Goal: Contribute content

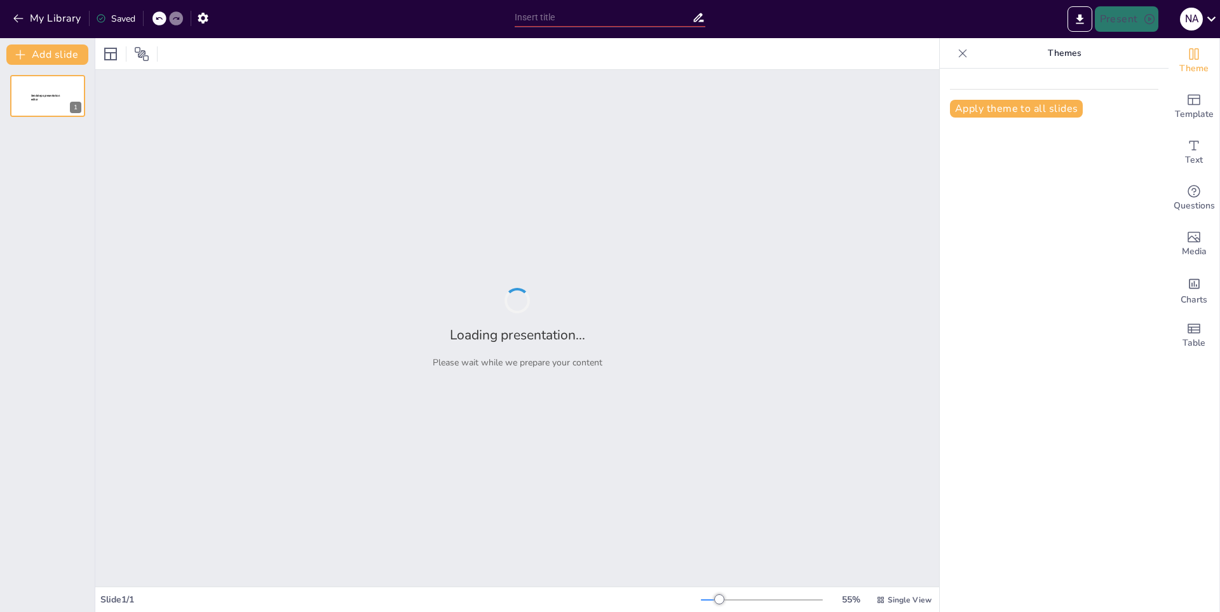
click at [1022, 186] on div "Apply theme to all slides" at bounding box center [1054, 340] width 229 height 543
type input "Fundamentos del Baloncesto: Una Presentación Completa"
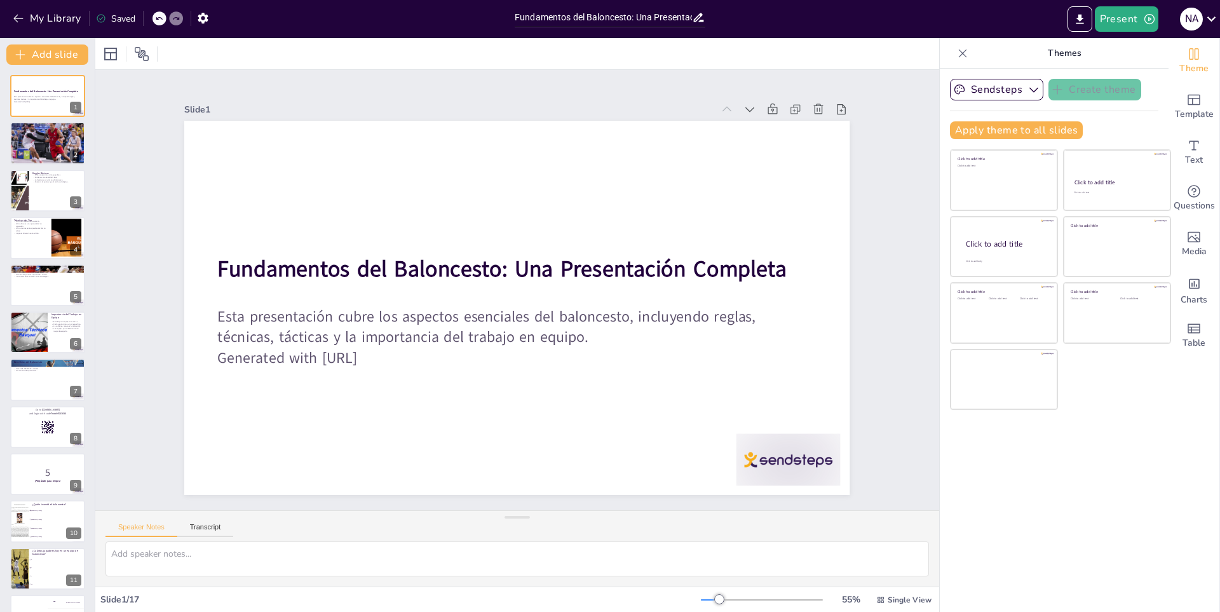
checkbox input "true"
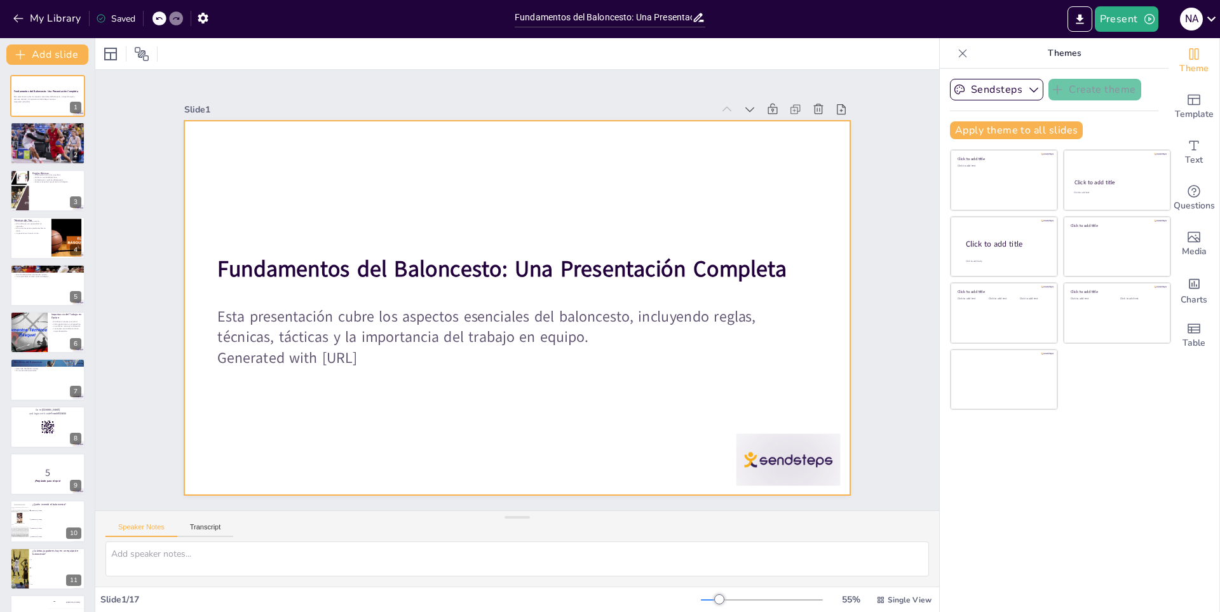
checkbox input "true"
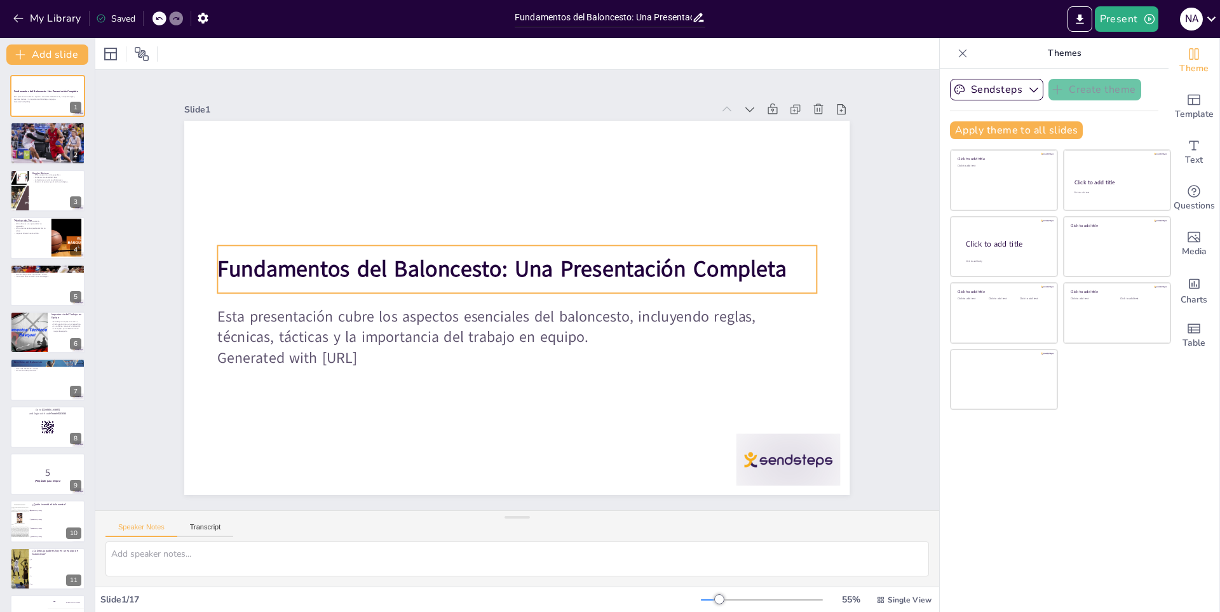
checkbox input "true"
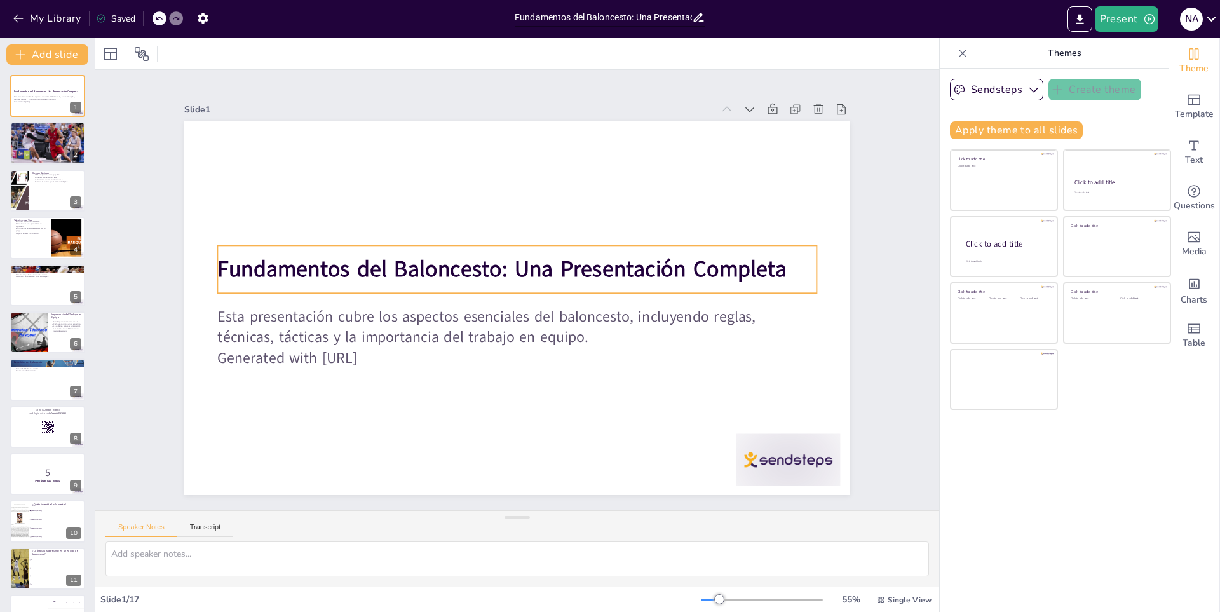
checkbox input "true"
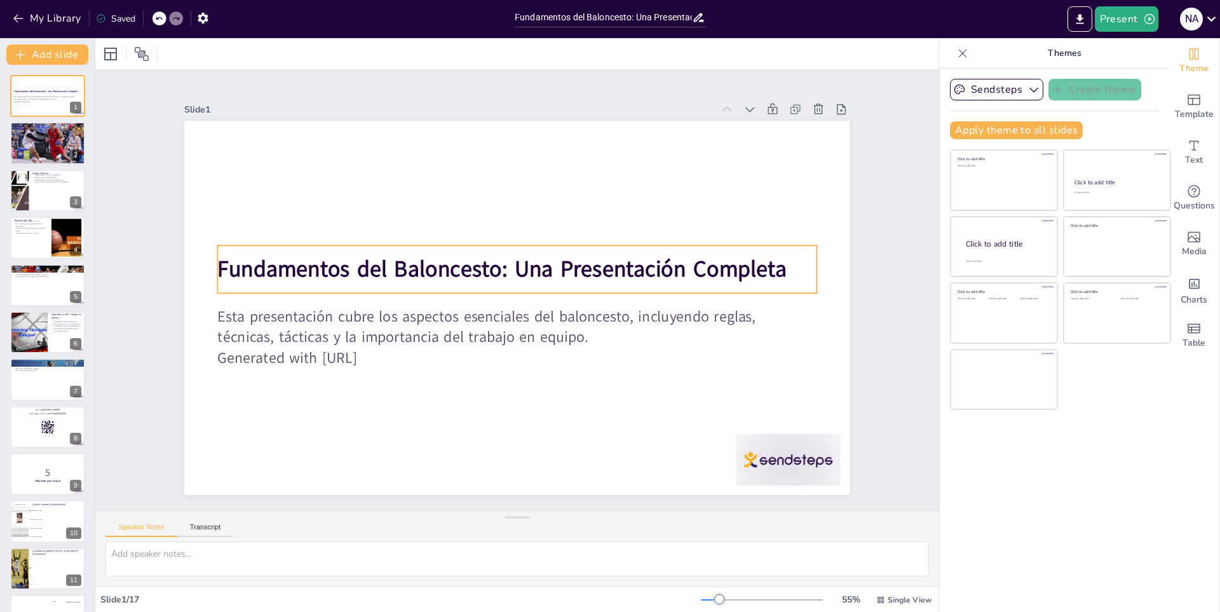
checkbox input "true"
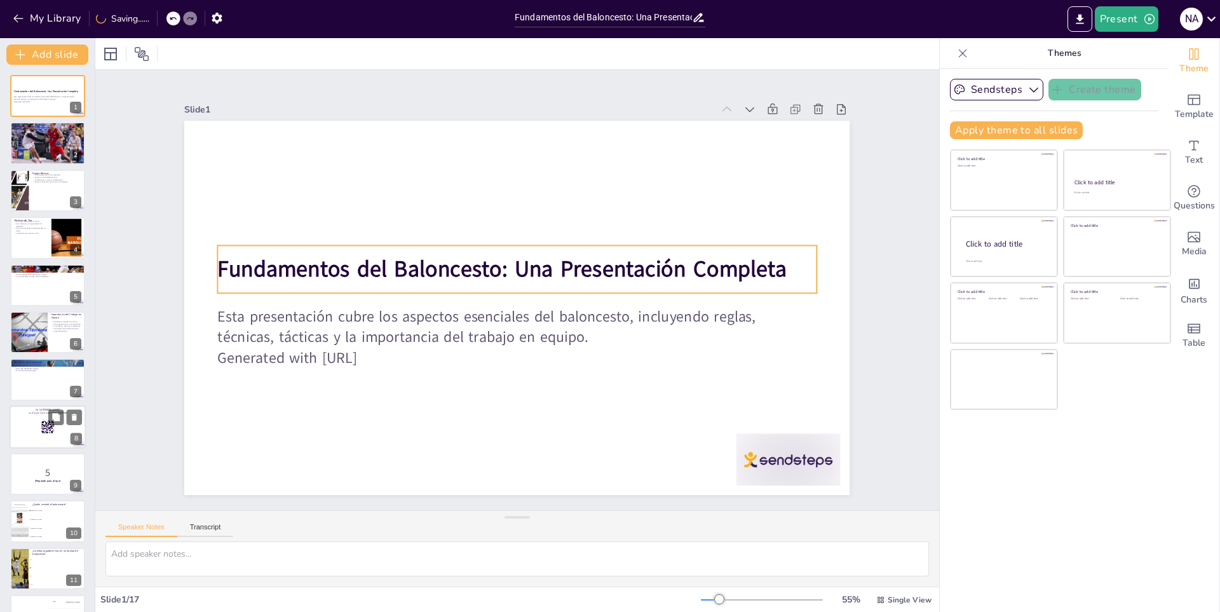
checkbox input "true"
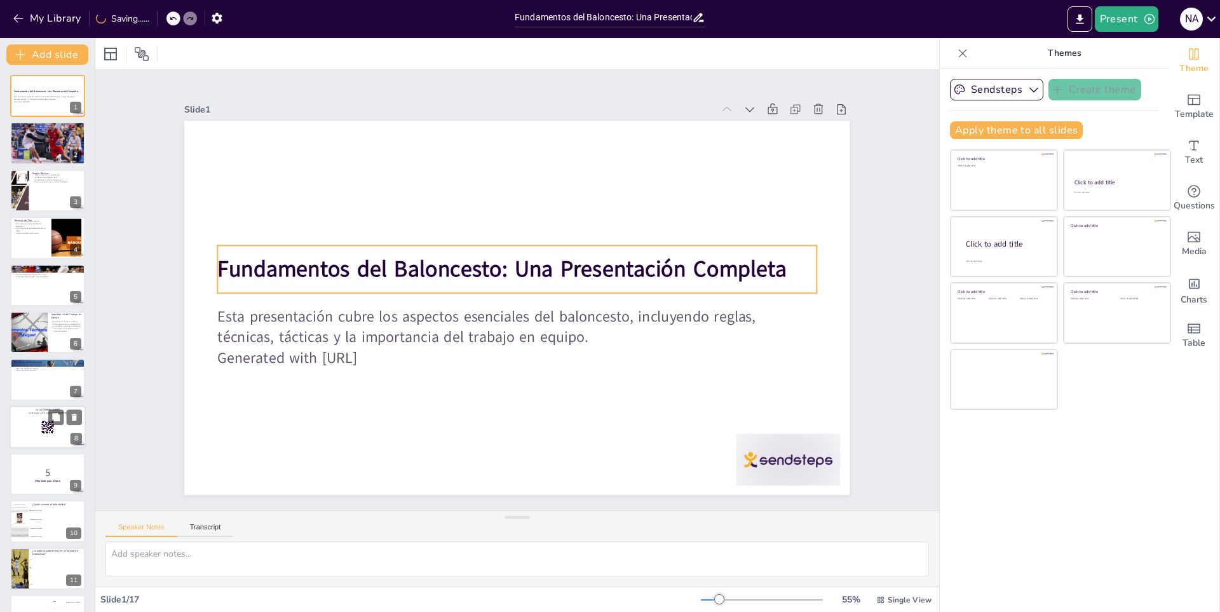
checkbox input "true"
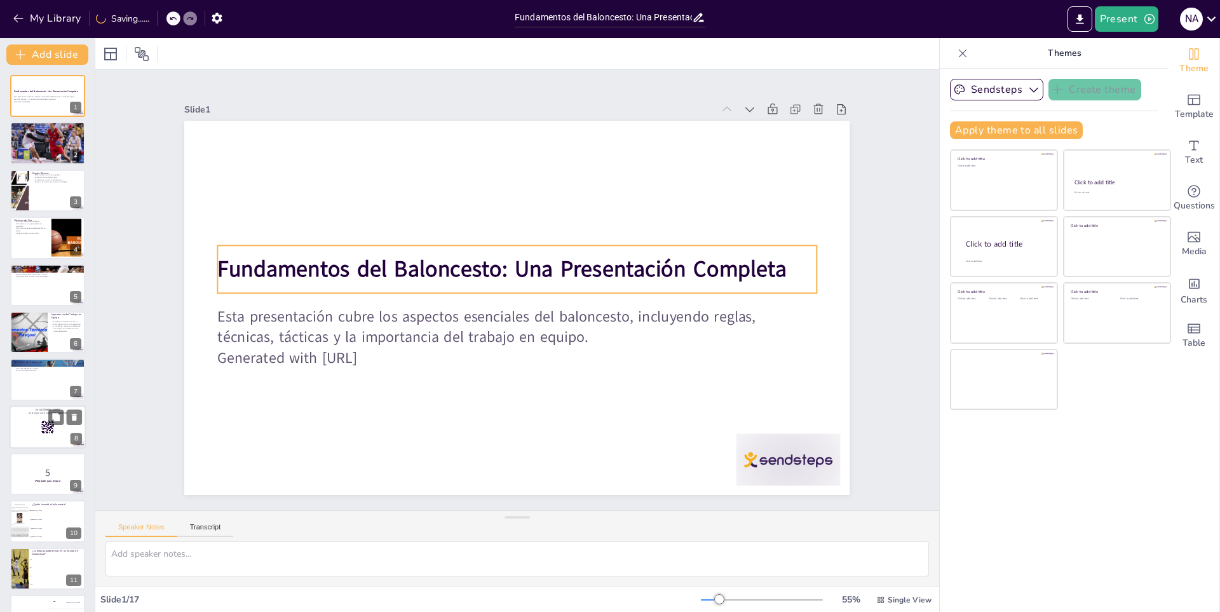
checkbox input "true"
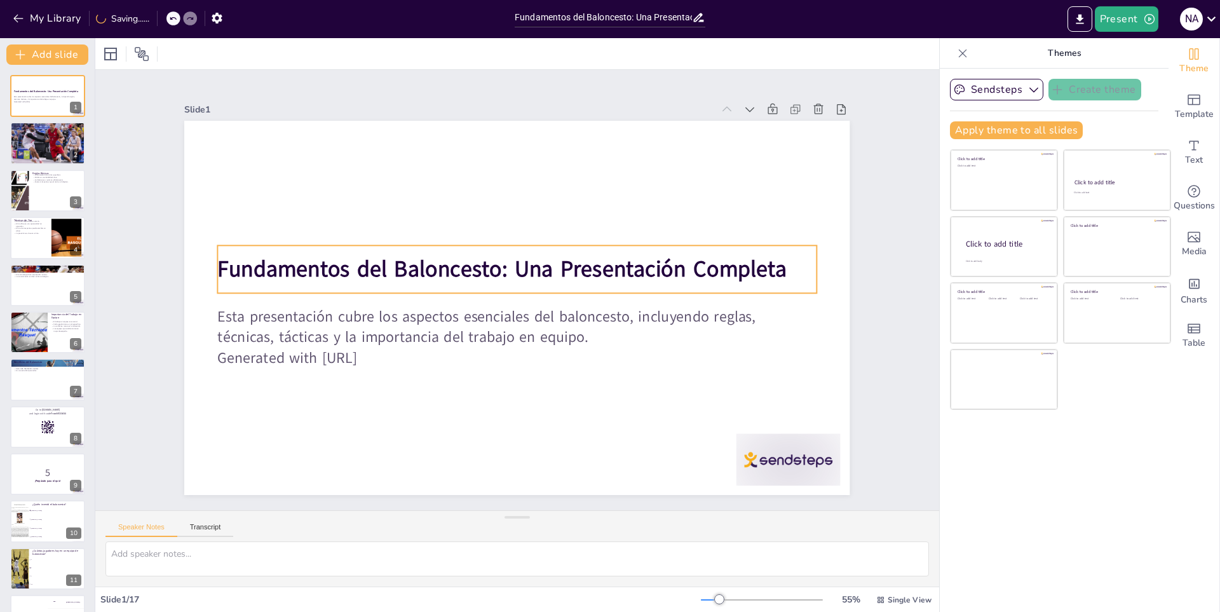
checkbox input "true"
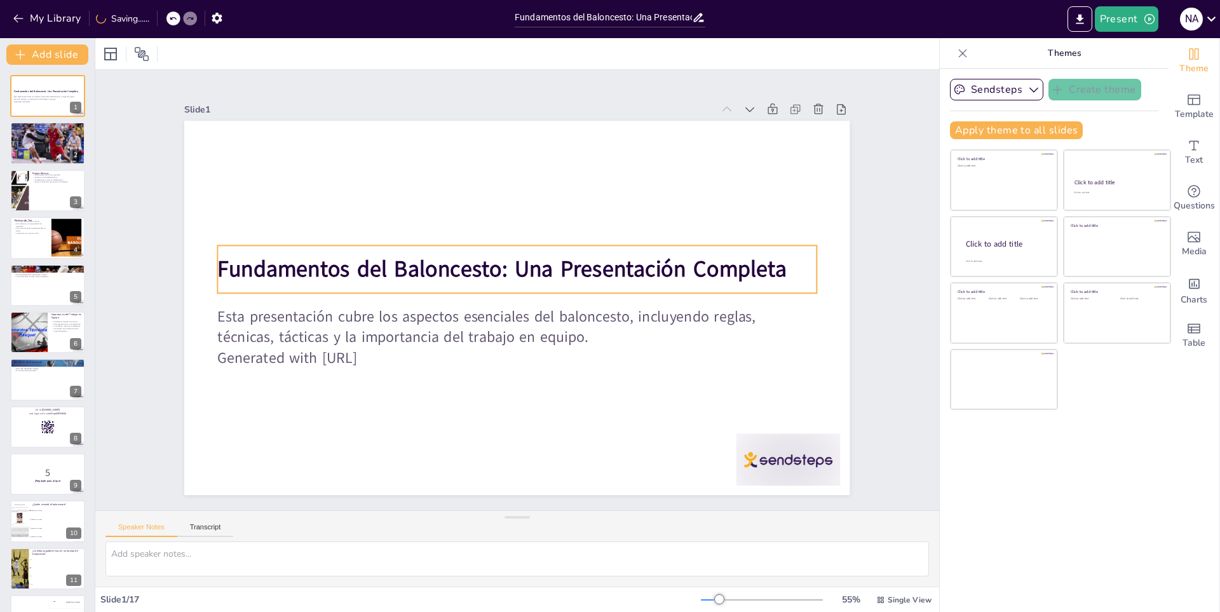
checkbox input "true"
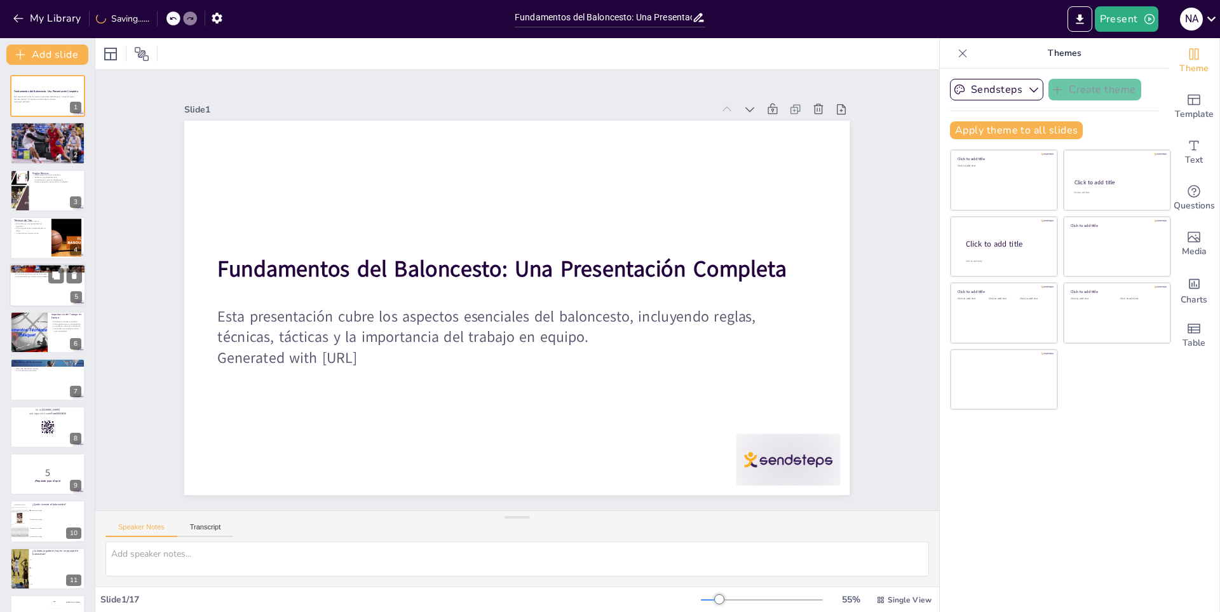
checkbox input "true"
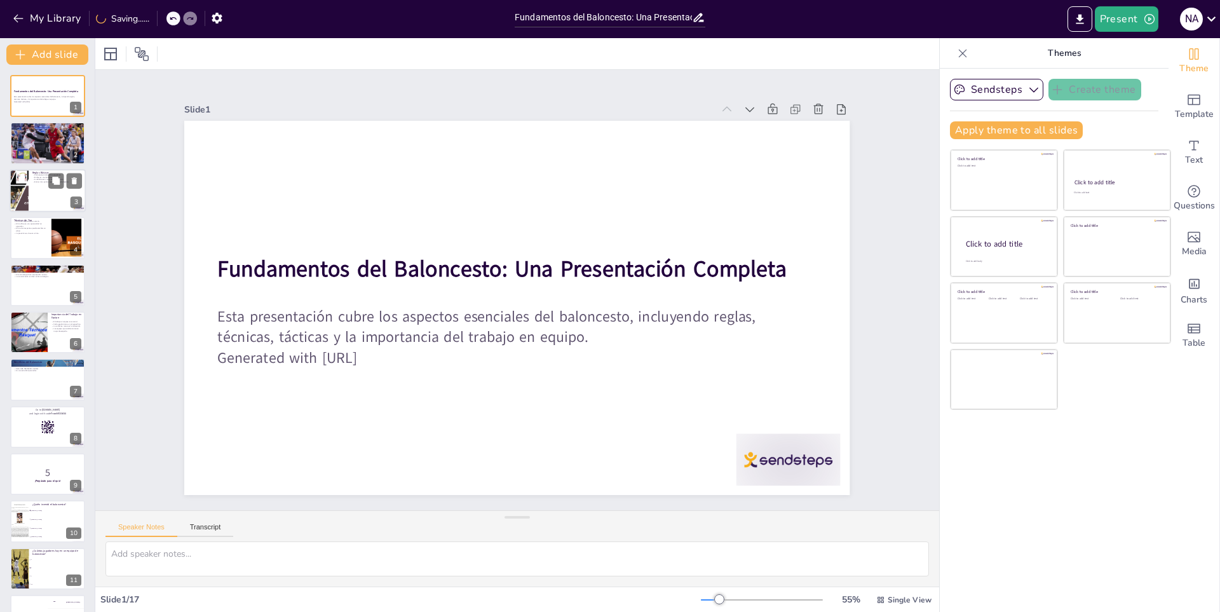
checkbox input "true"
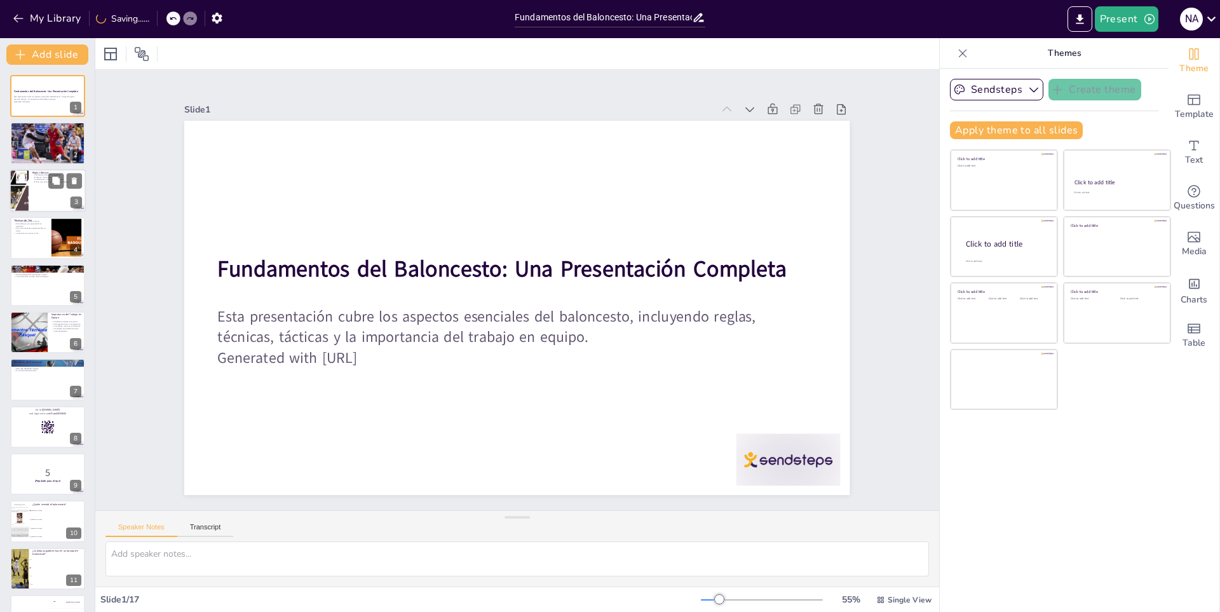
checkbox input "true"
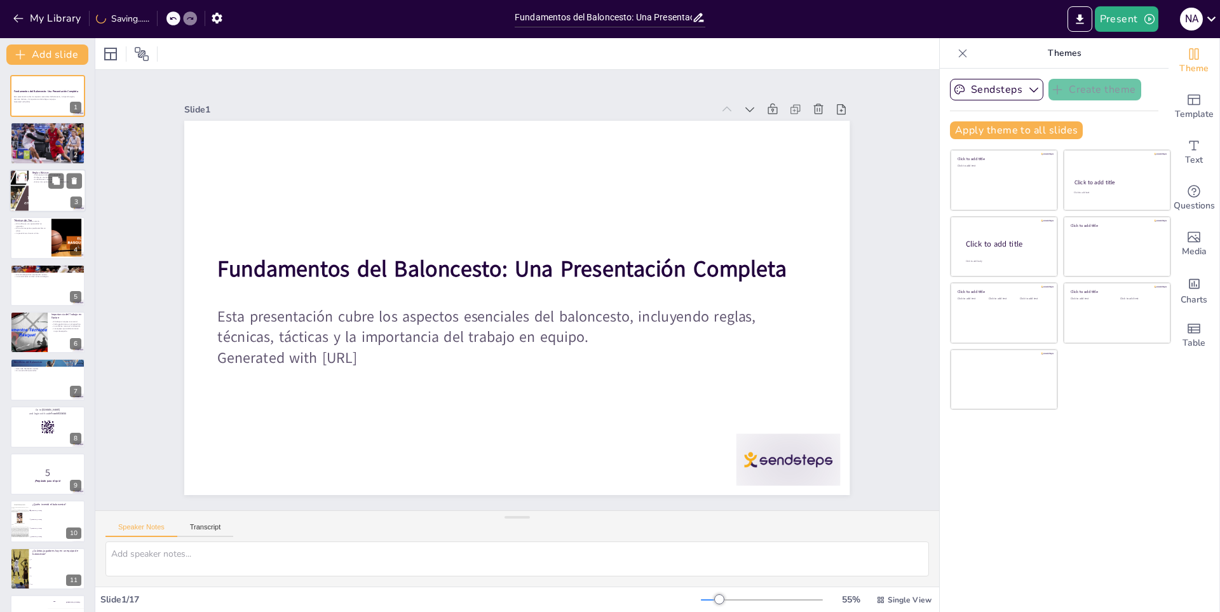
checkbox input "true"
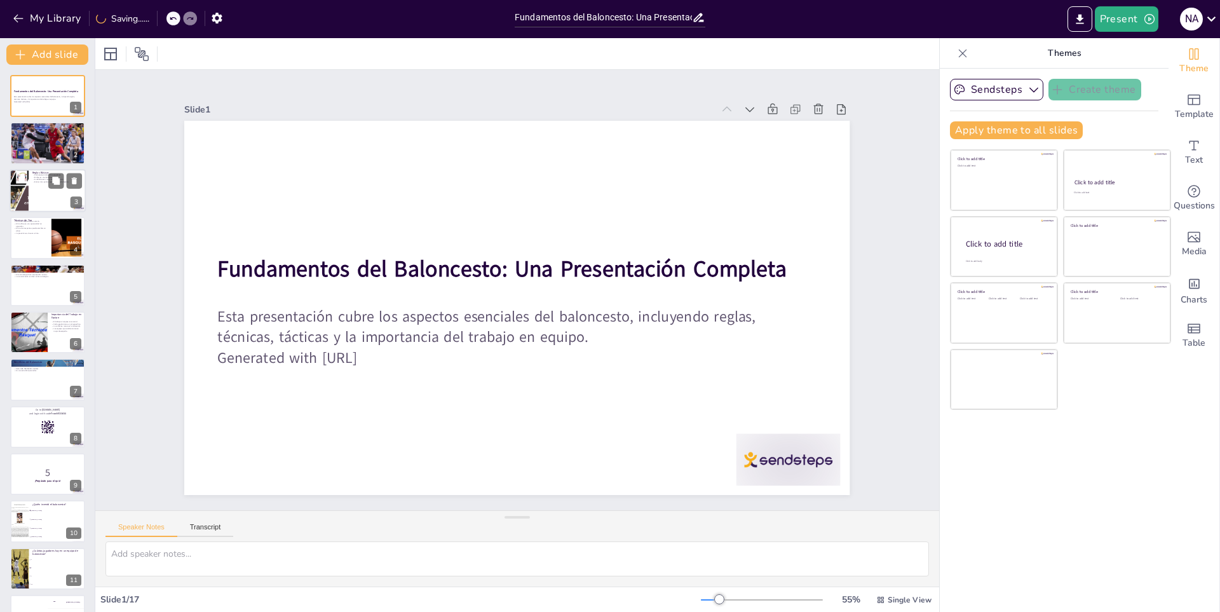
checkbox input "true"
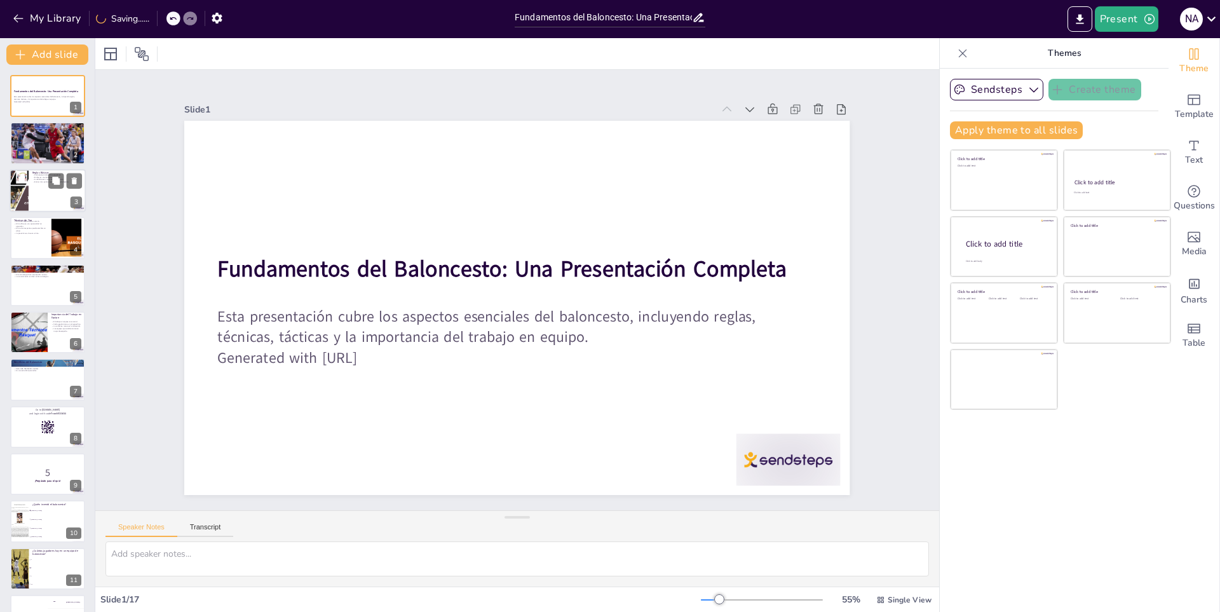
checkbox input "true"
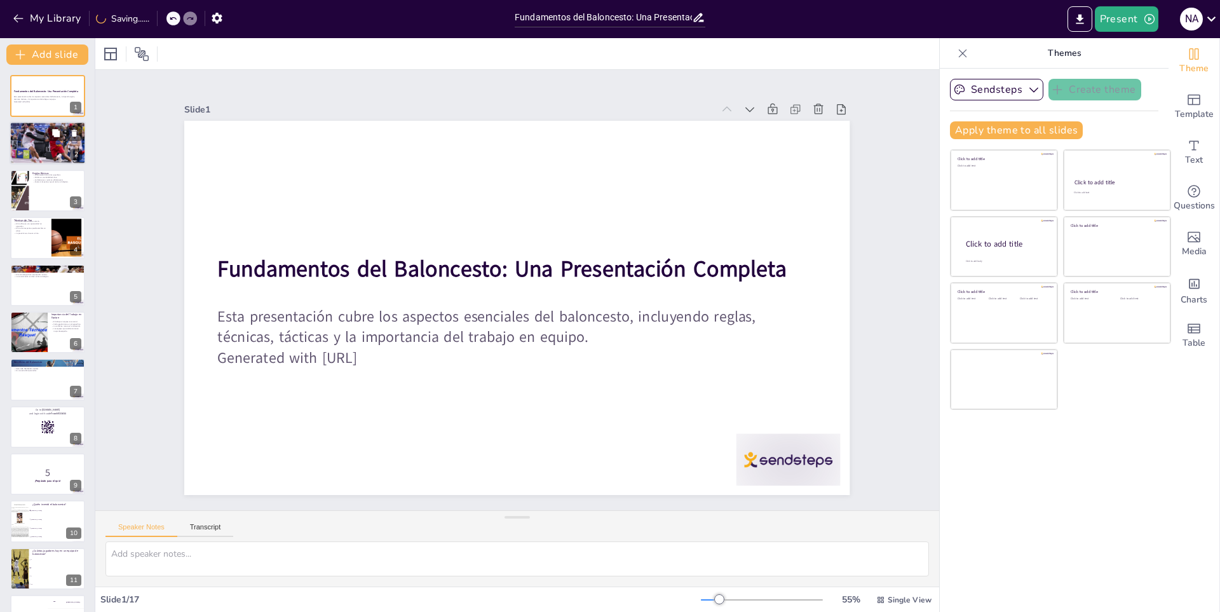
checkbox input "true"
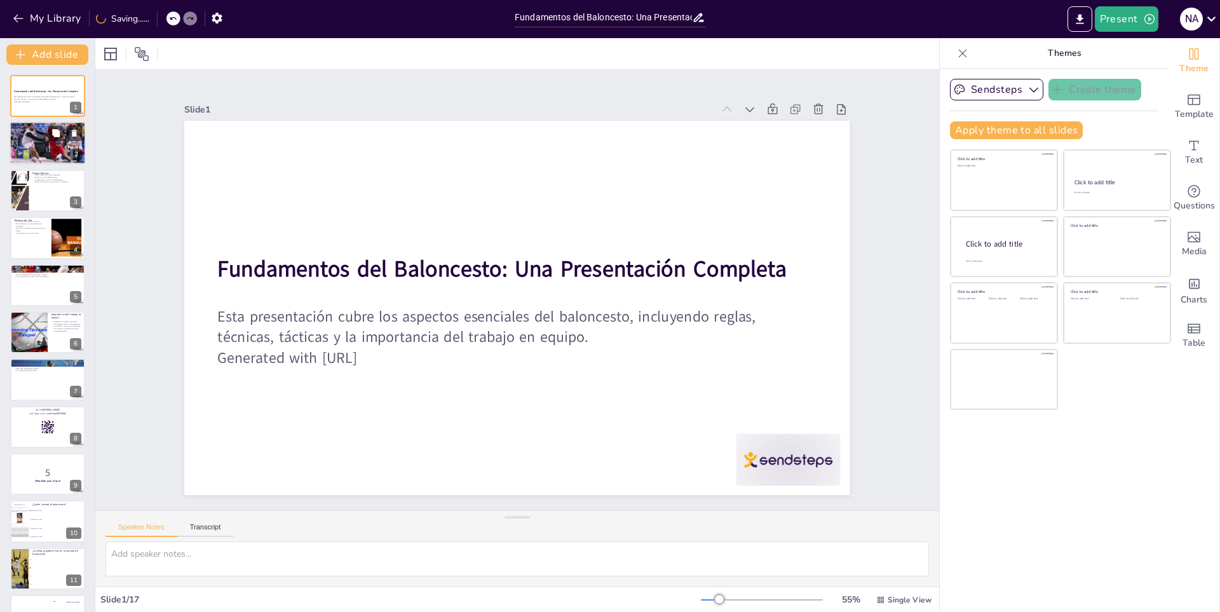
checkbox input "true"
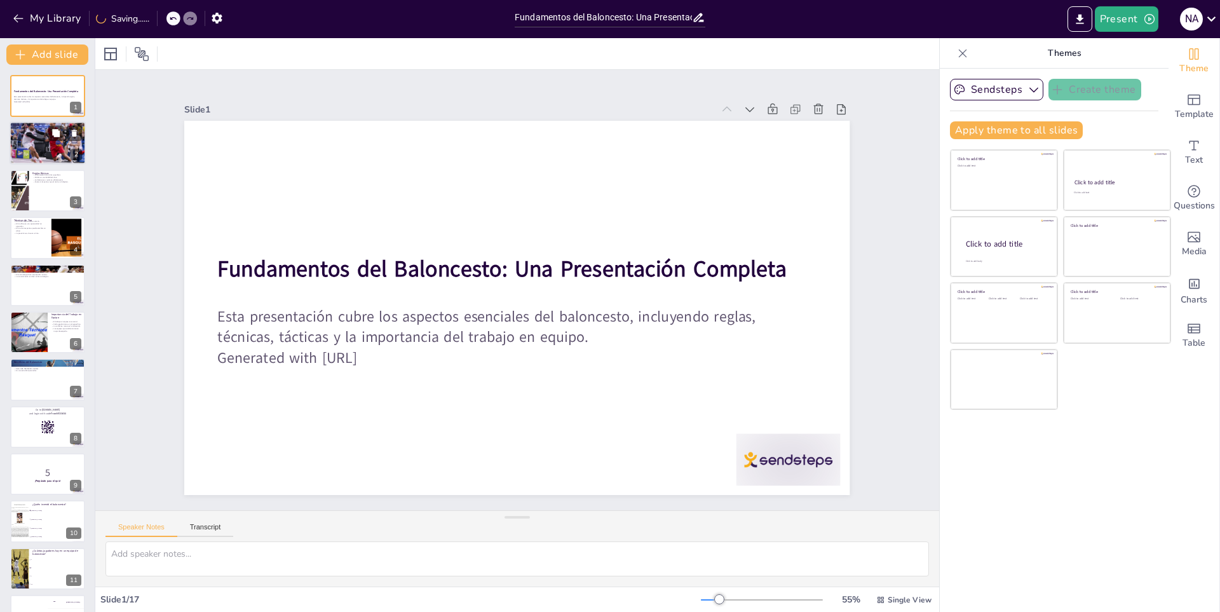
checkbox input "true"
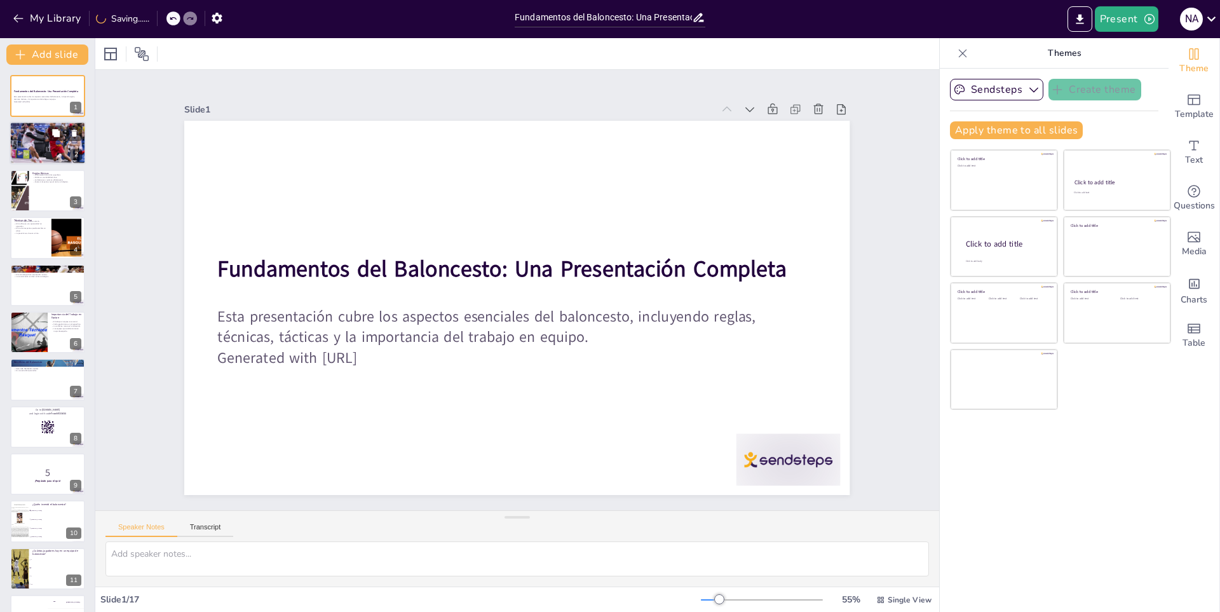
checkbox input "true"
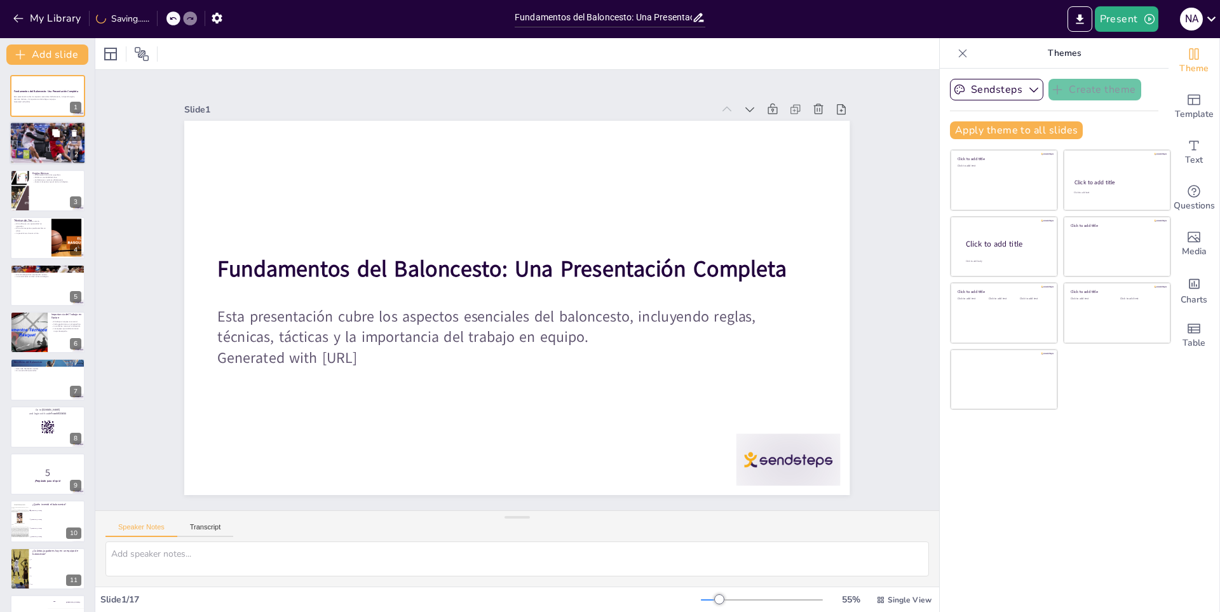
checkbox input "true"
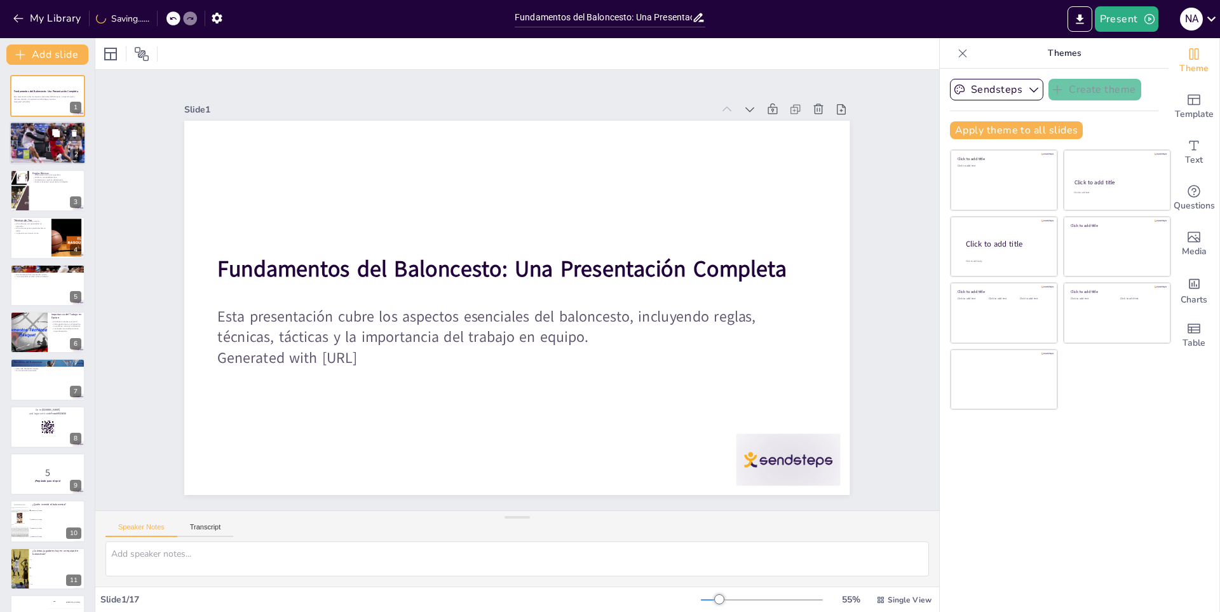
click at [39, 132] on p "La NBA es la liga más famosa." at bounding box center [47, 132] width 69 height 3
type textarea "La invención del baloncesto por [PERSON_NAME] marcó el inicio de un deporte que…"
checkbox input "true"
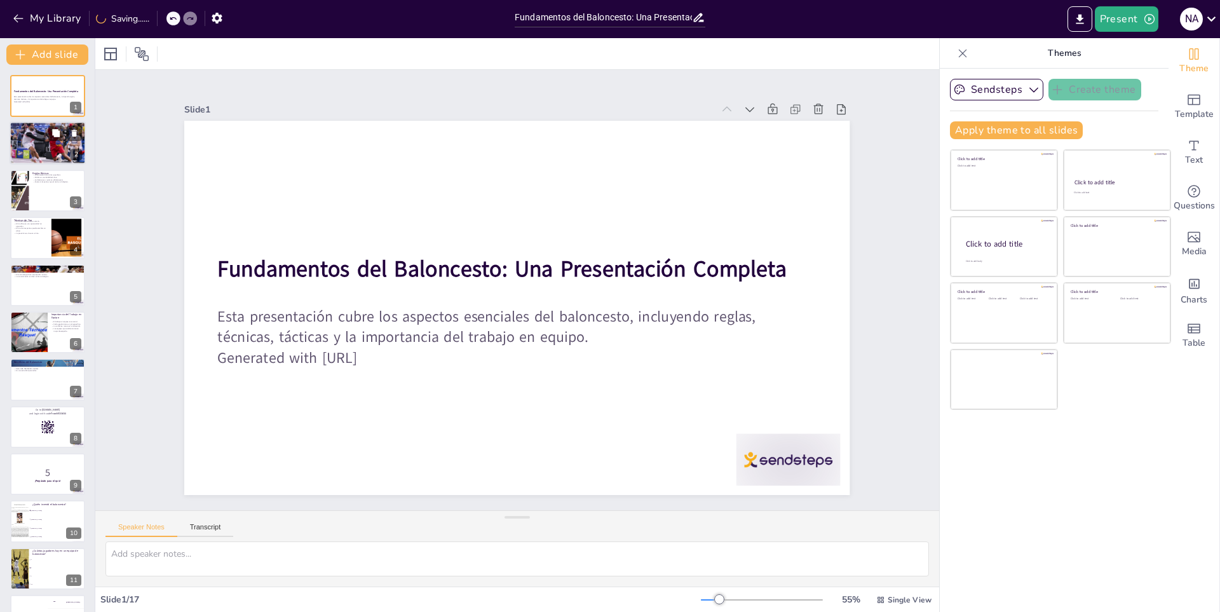
checkbox input "true"
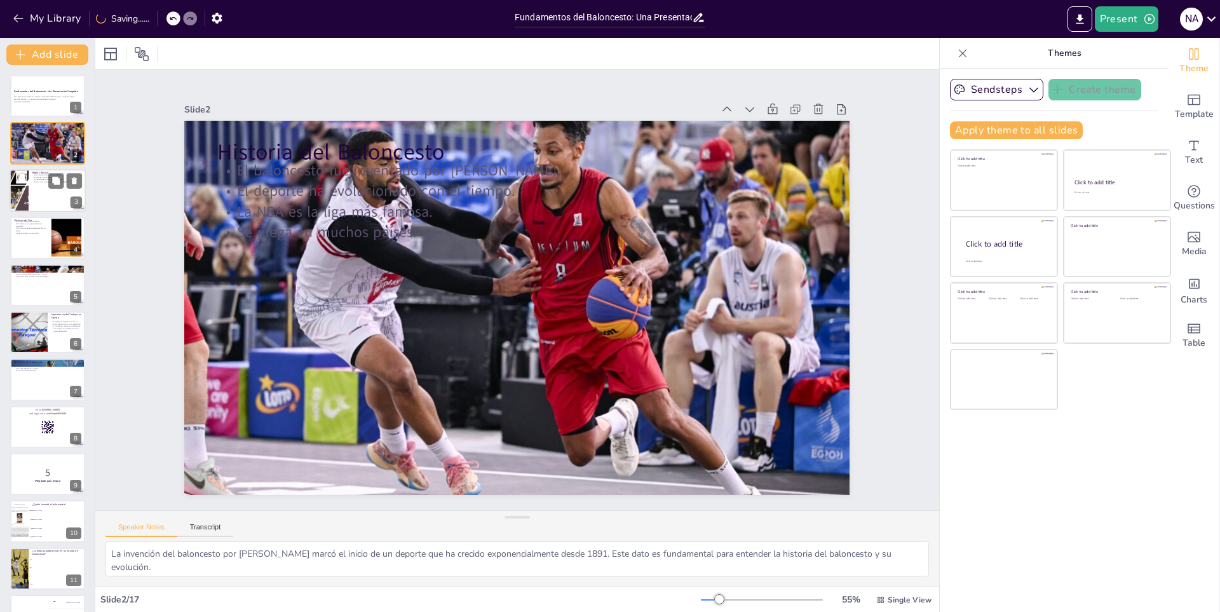
checkbox input "true"
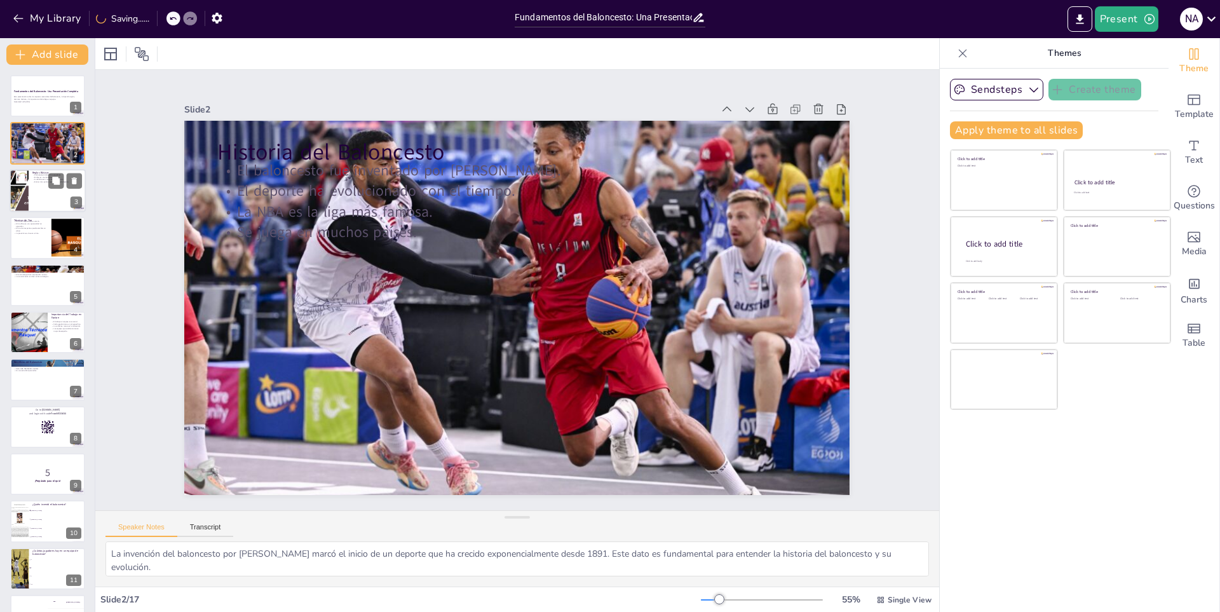
checkbox input "true"
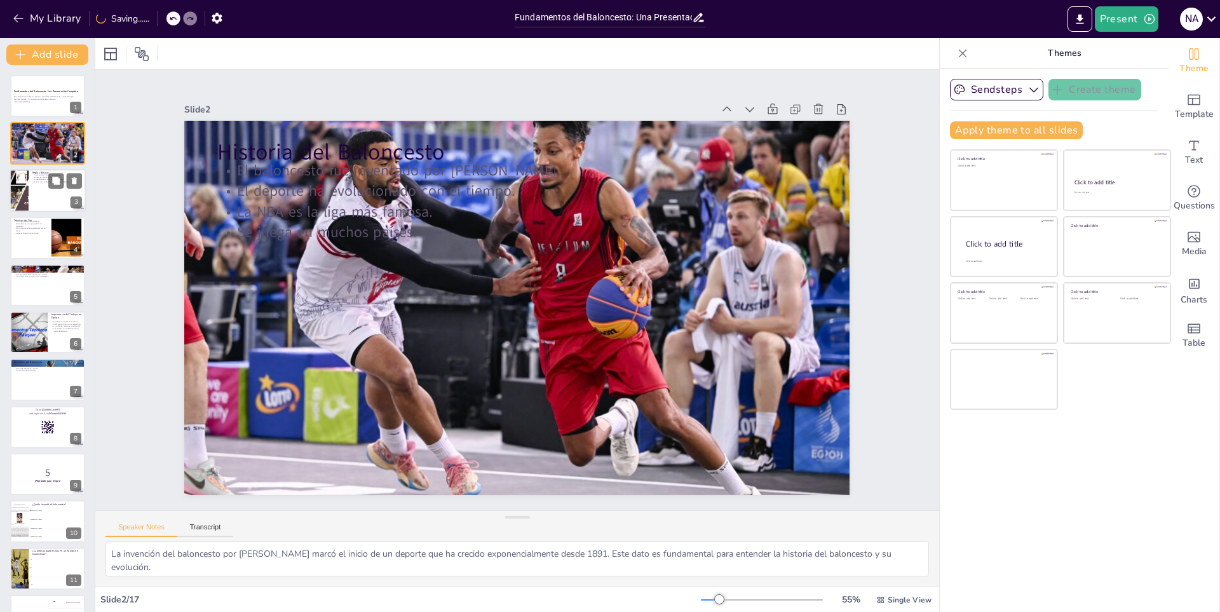
click at [26, 189] on div at bounding box center [19, 190] width 76 height 43
type textarea "La estructura del equipo con cinco jugadores es esencial para el desarrollo del…"
checkbox input "true"
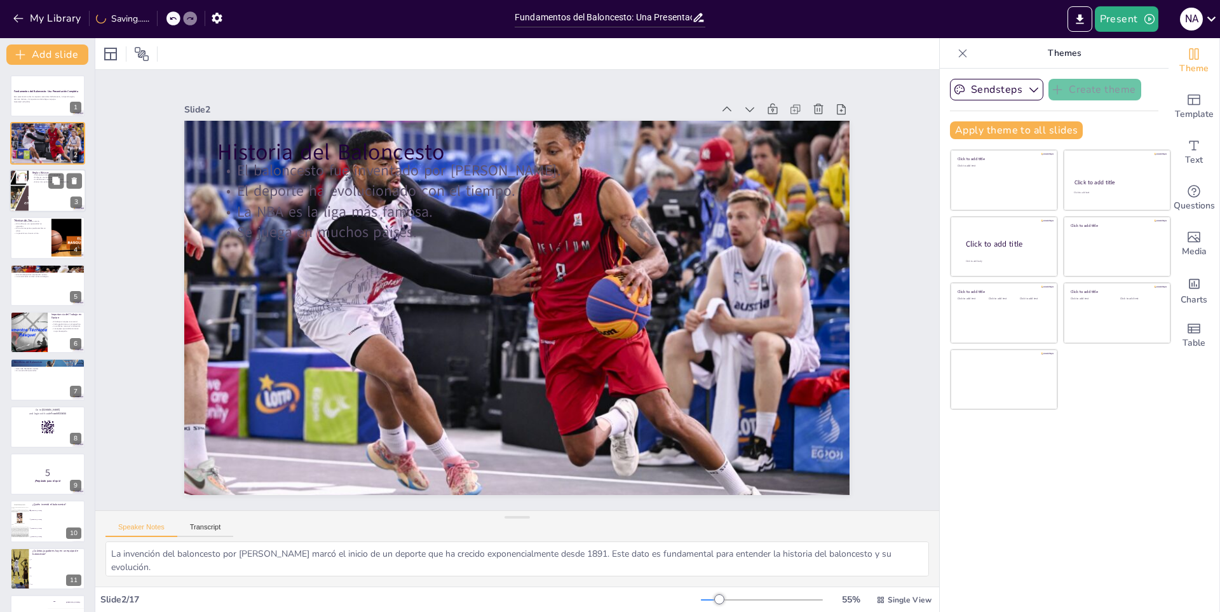
checkbox input "true"
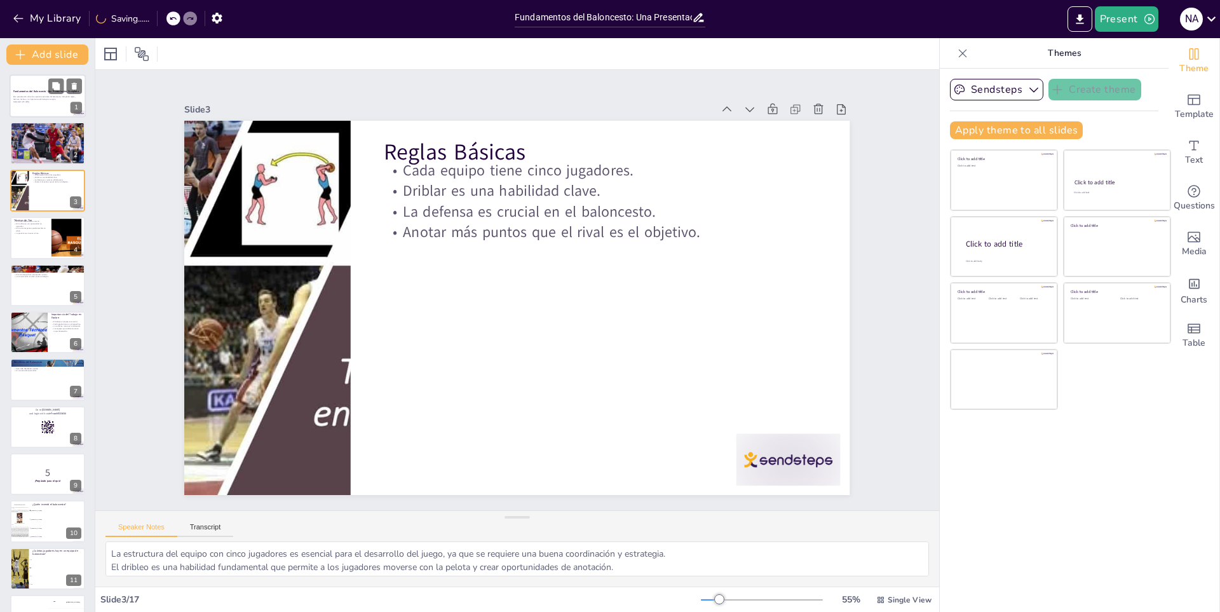
checkbox input "true"
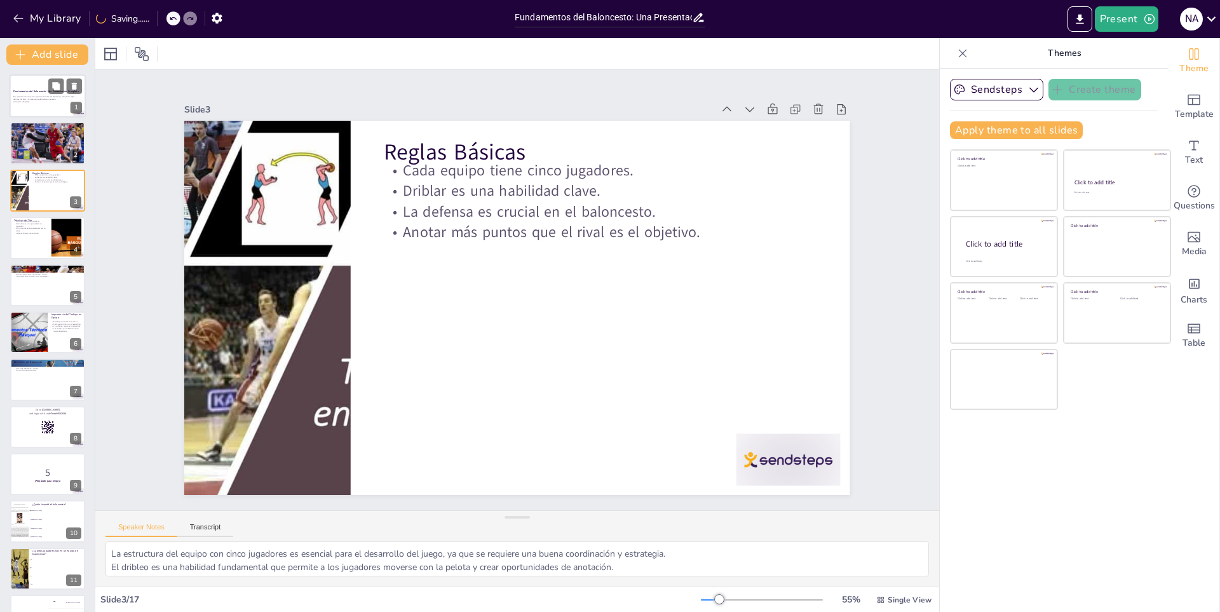
checkbox input "true"
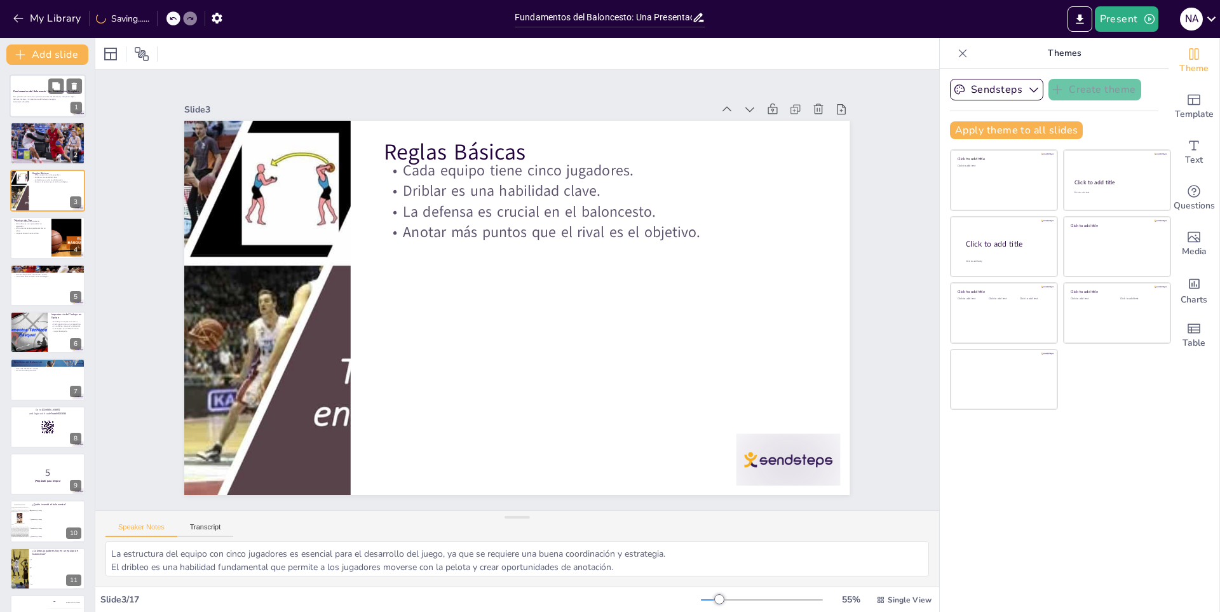
checkbox input "true"
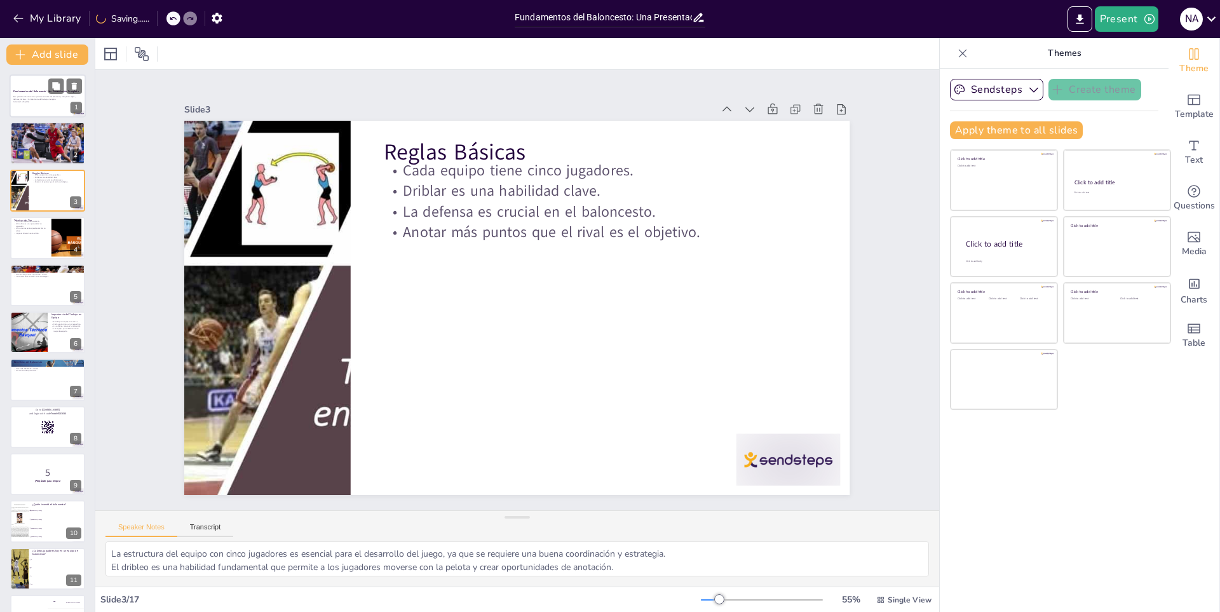
checkbox input "true"
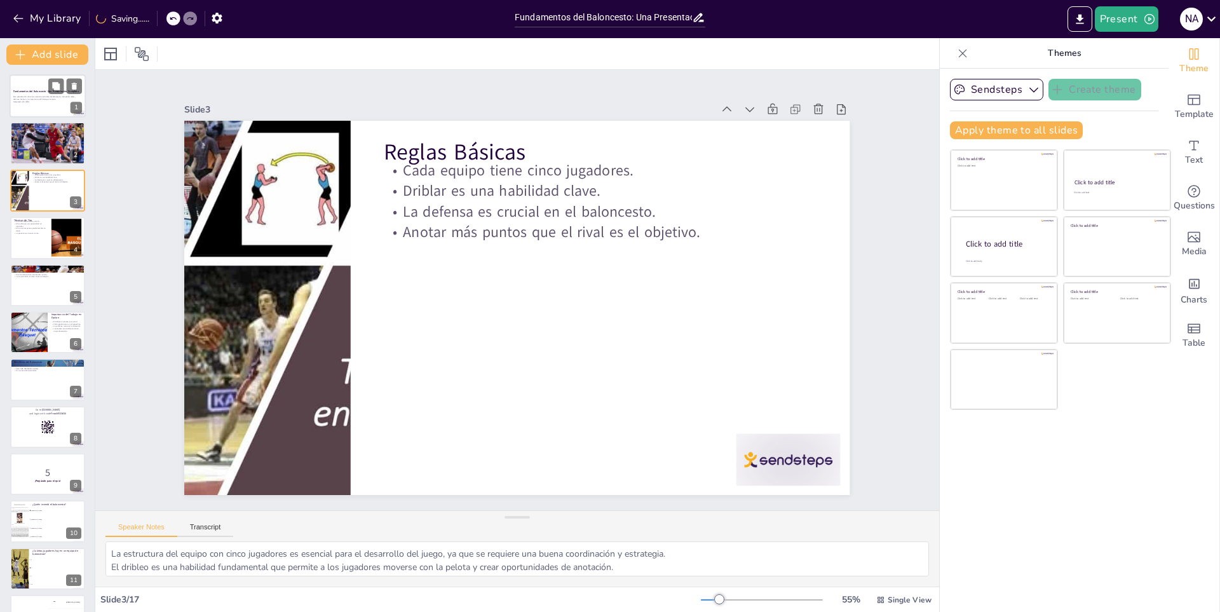
click at [34, 85] on div at bounding box center [48, 95] width 76 height 43
checkbox input "true"
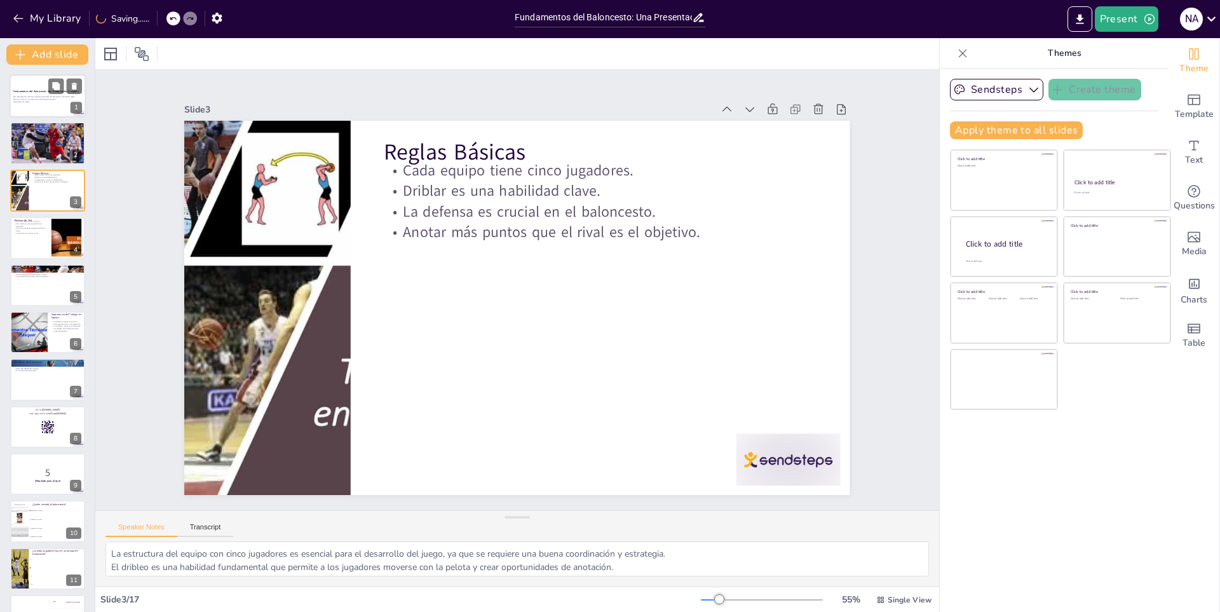
checkbox input "true"
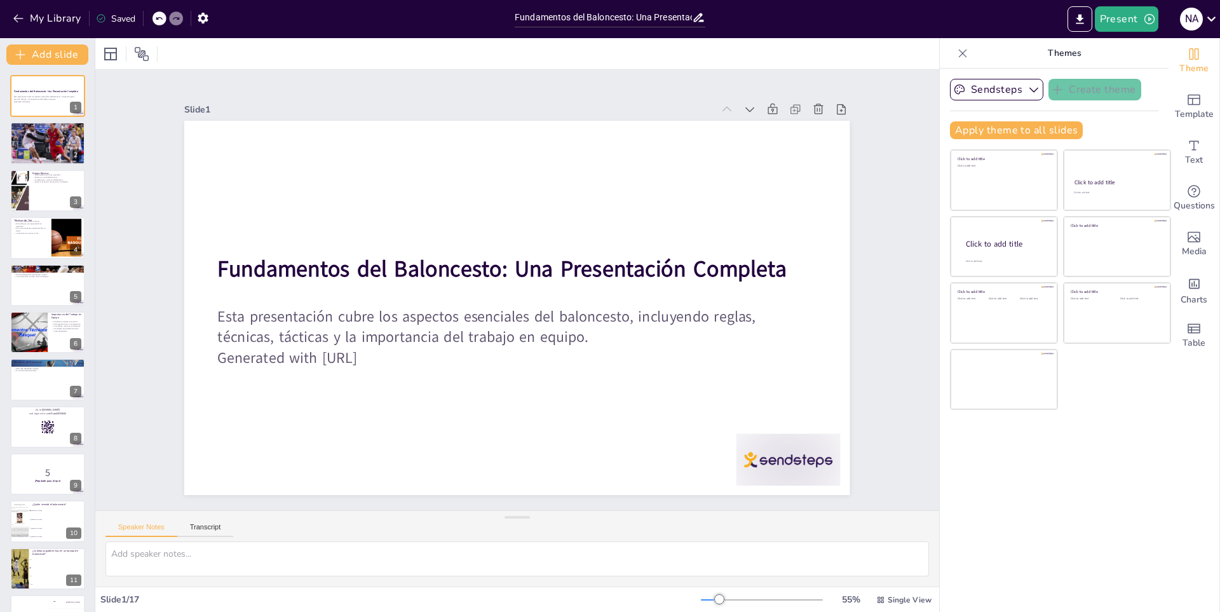
checkbox input "true"
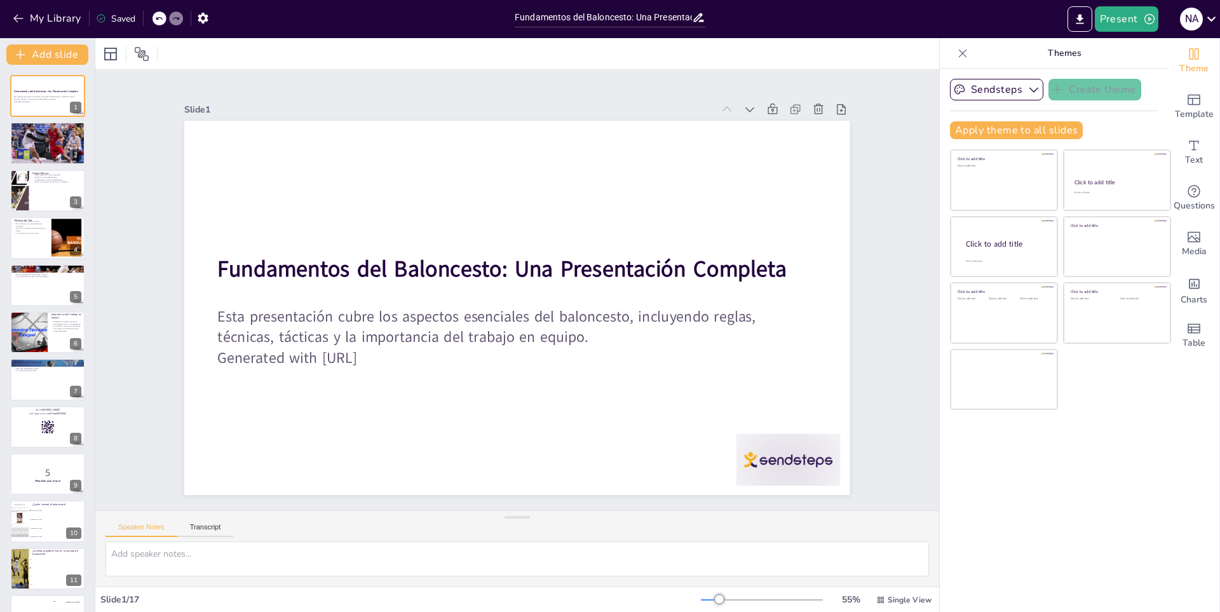
checkbox input "true"
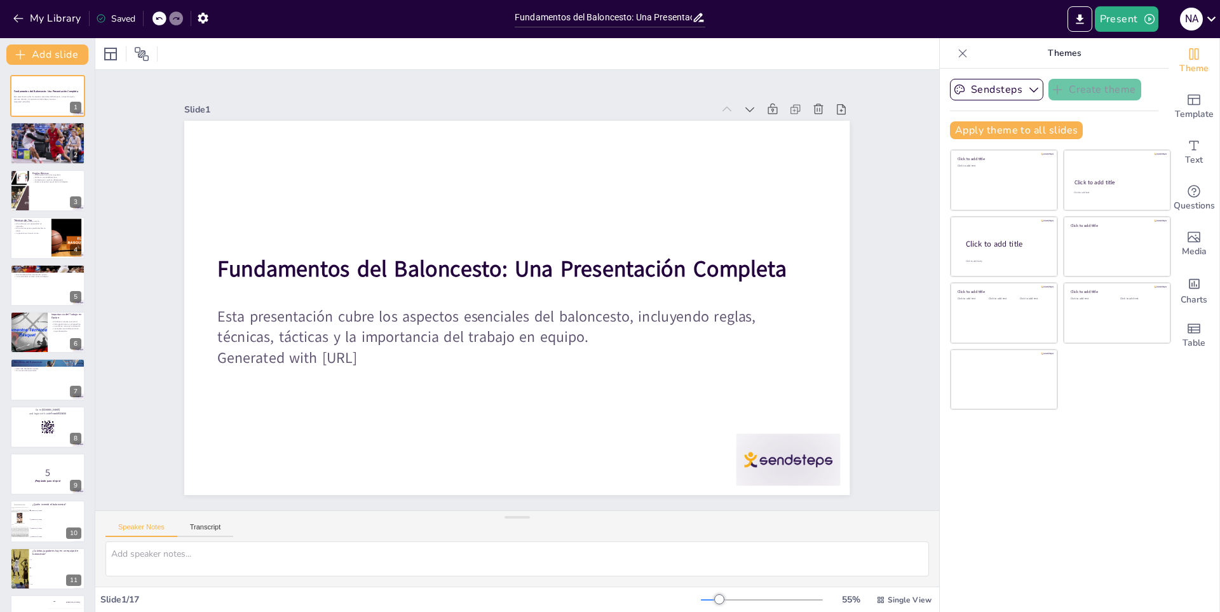
checkbox input "true"
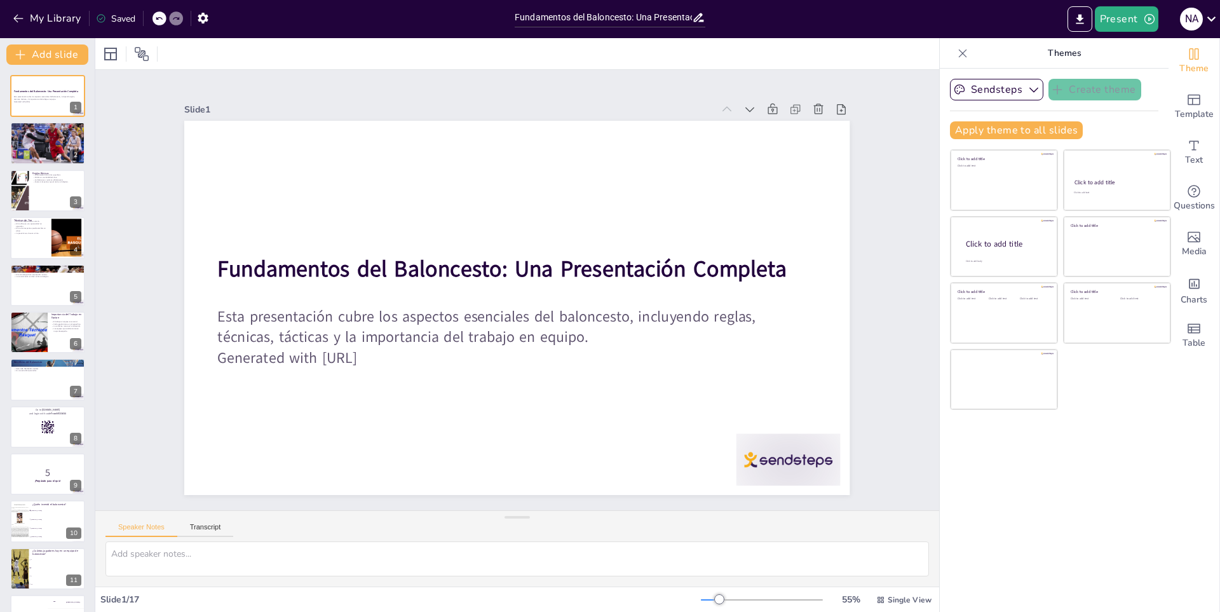
checkbox input "true"
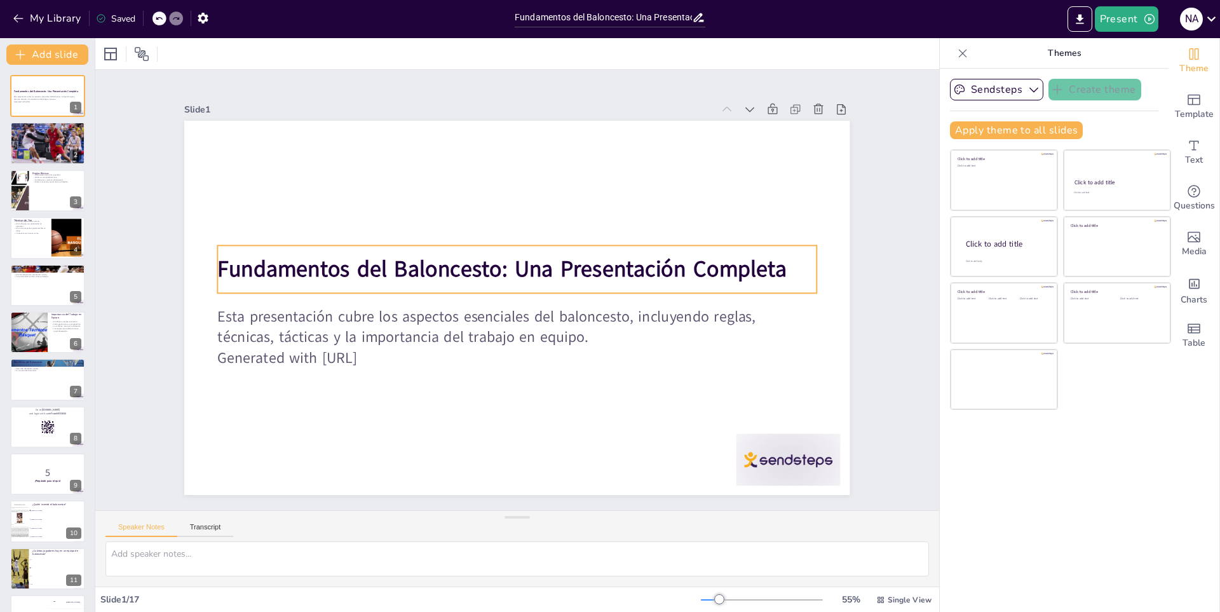
checkbox input "true"
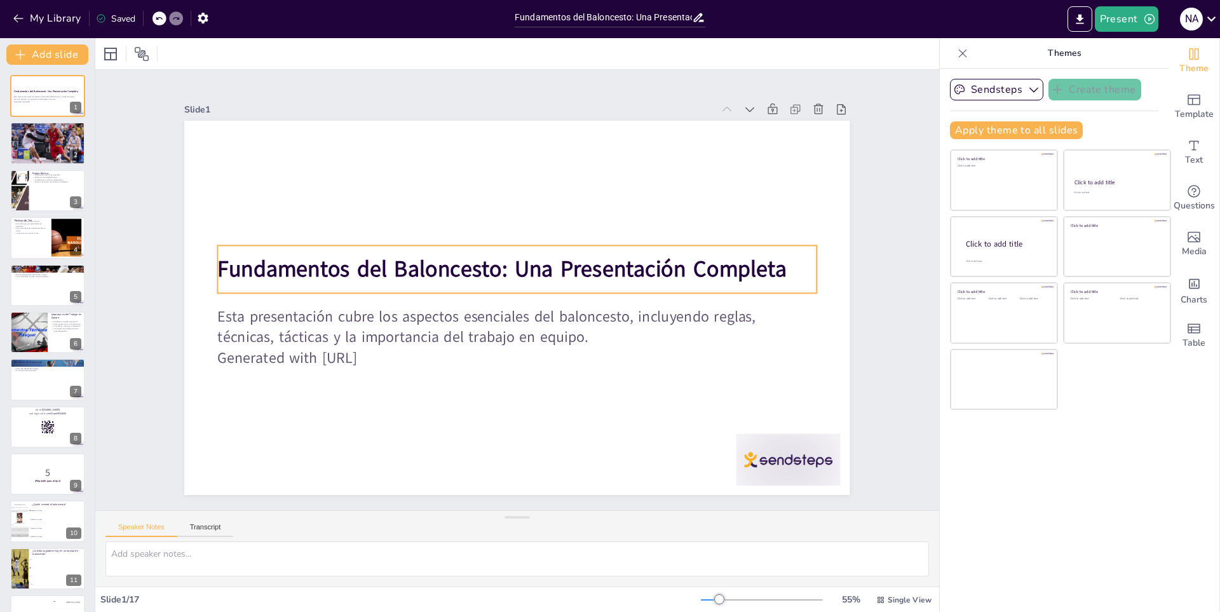
checkbox input "true"
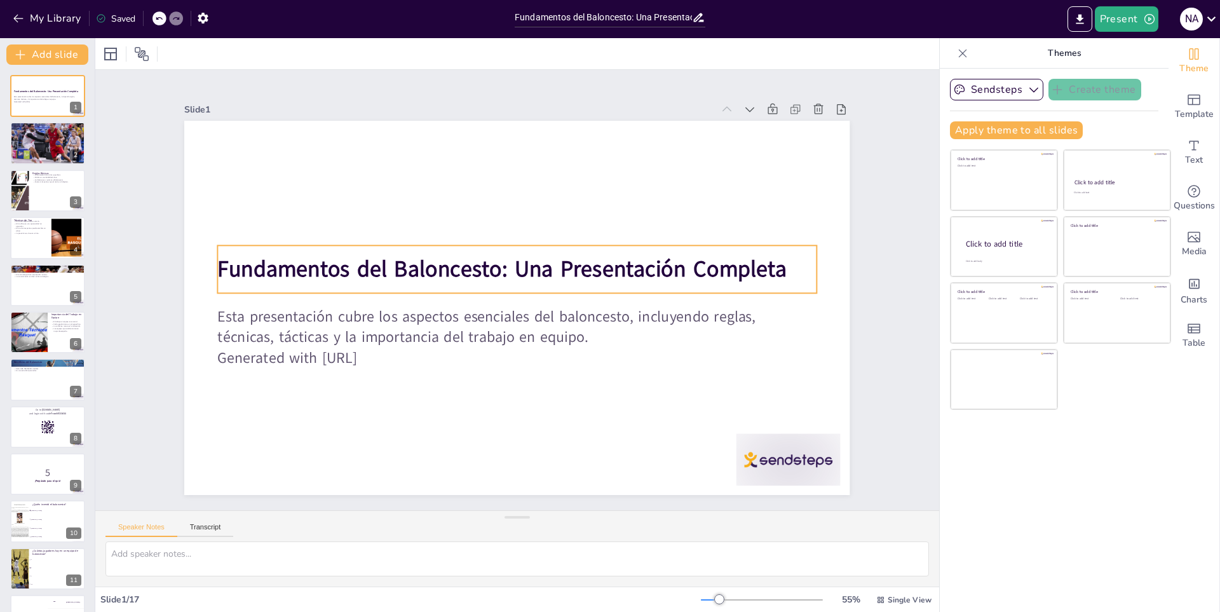
checkbox input "true"
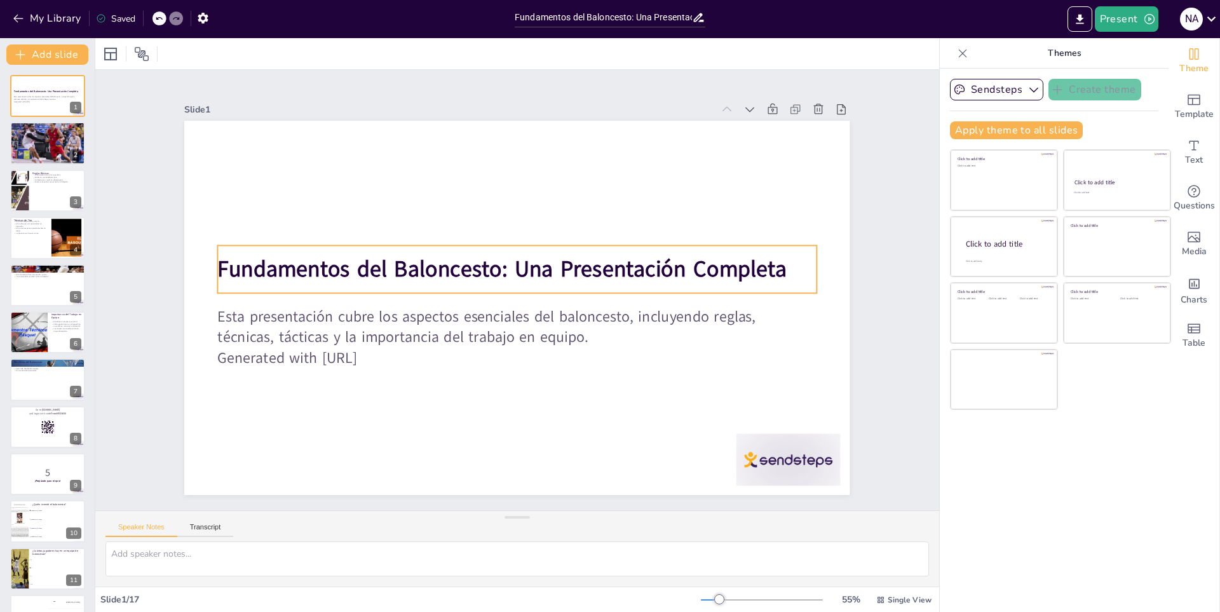
checkbox input "true"
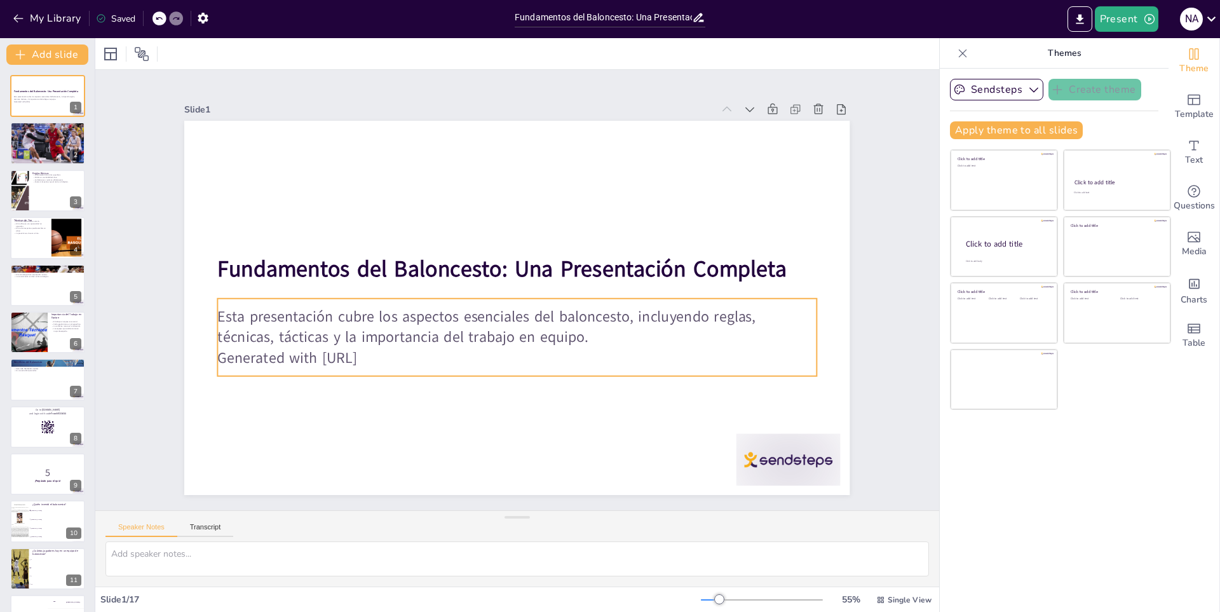
checkbox input "true"
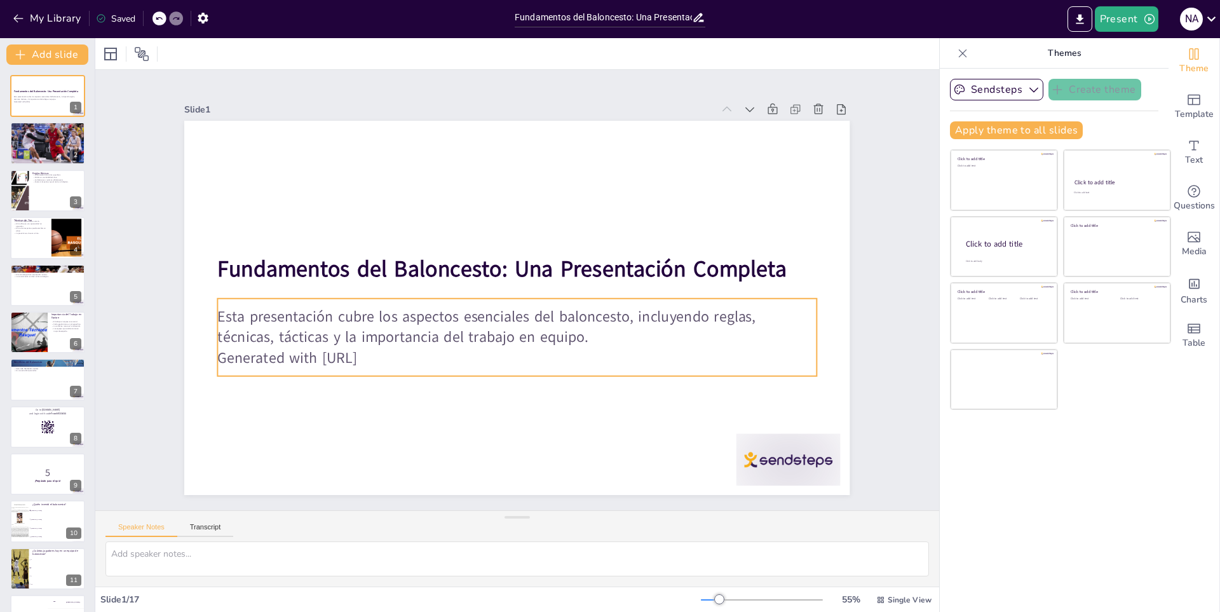
checkbox input "true"
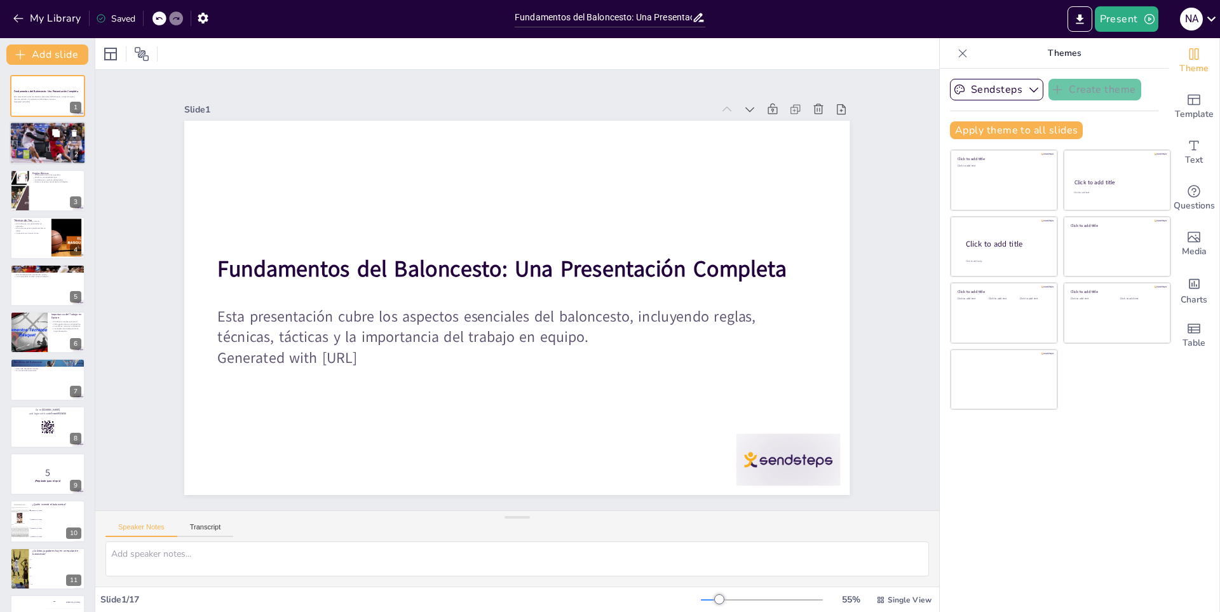
click at [65, 130] on div at bounding box center [65, 133] width 34 height 15
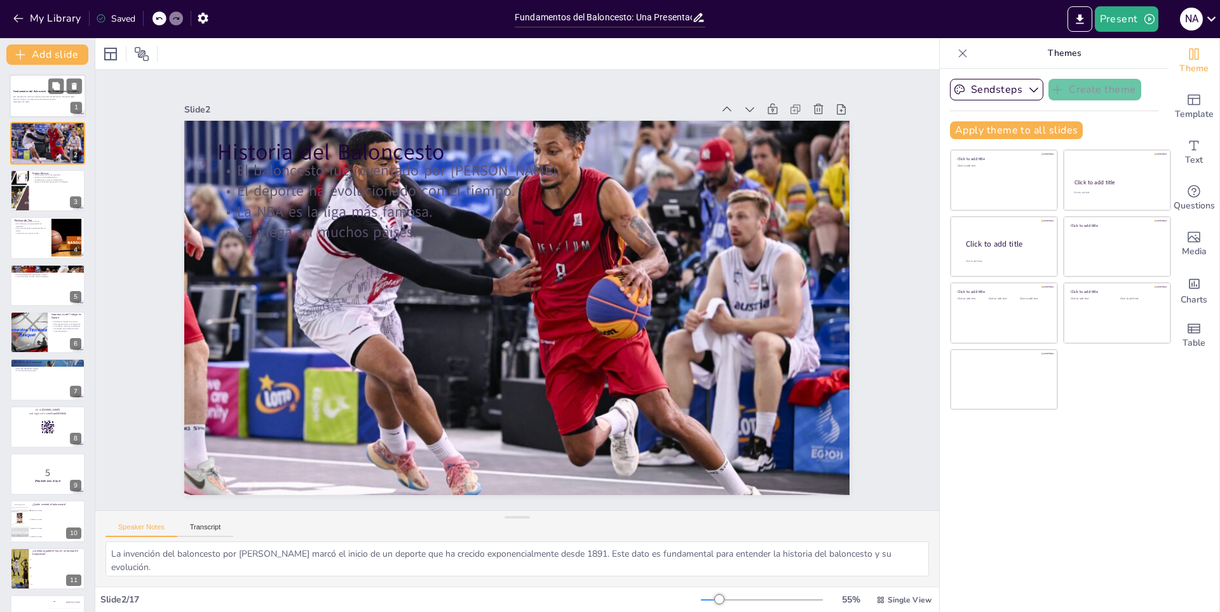
click at [46, 103] on div "Esta presentación cubre los aspectos esenciales del baloncesto, incluyendo regl…" at bounding box center [47, 99] width 69 height 9
